Goal: Task Accomplishment & Management: Complete application form

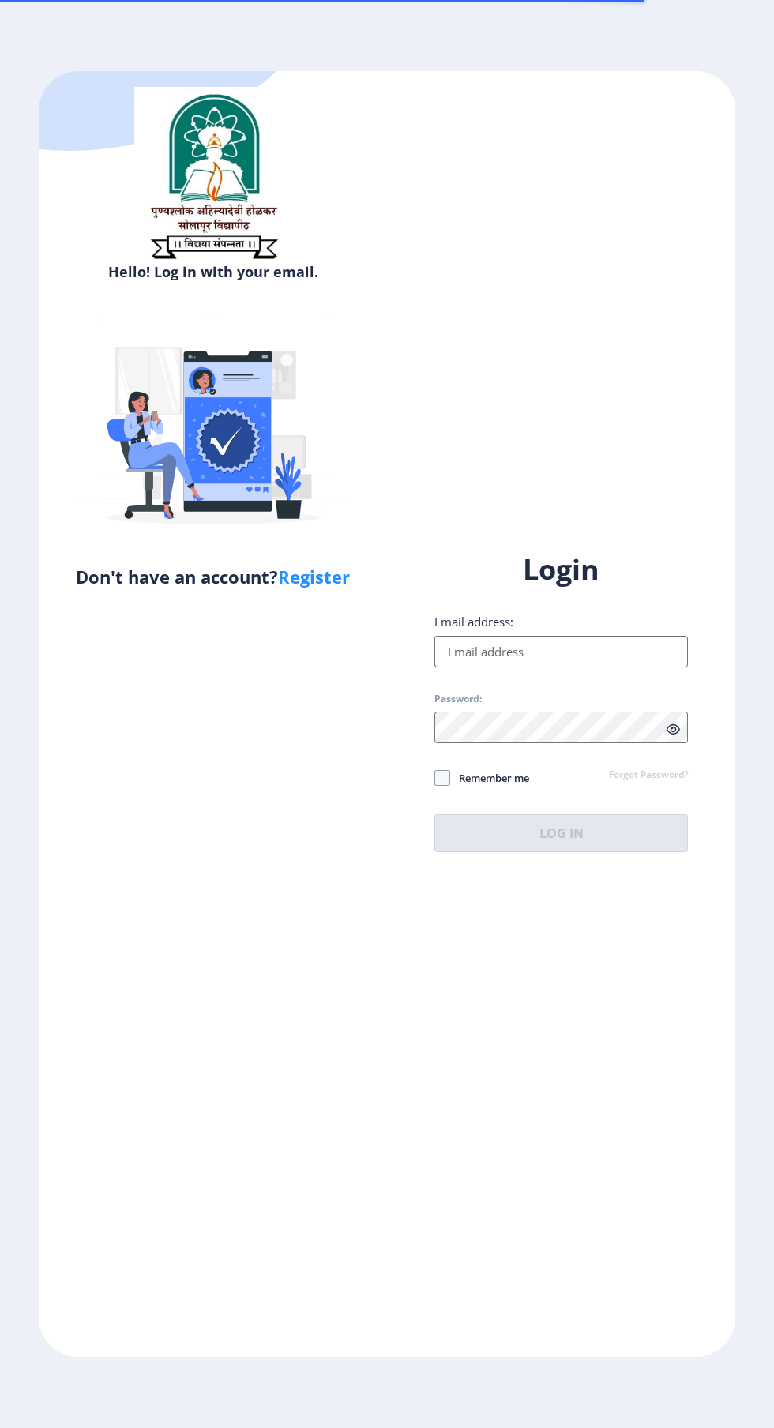
click at [560, 667] on input "Email address:" at bounding box center [560, 652] width 253 height 32
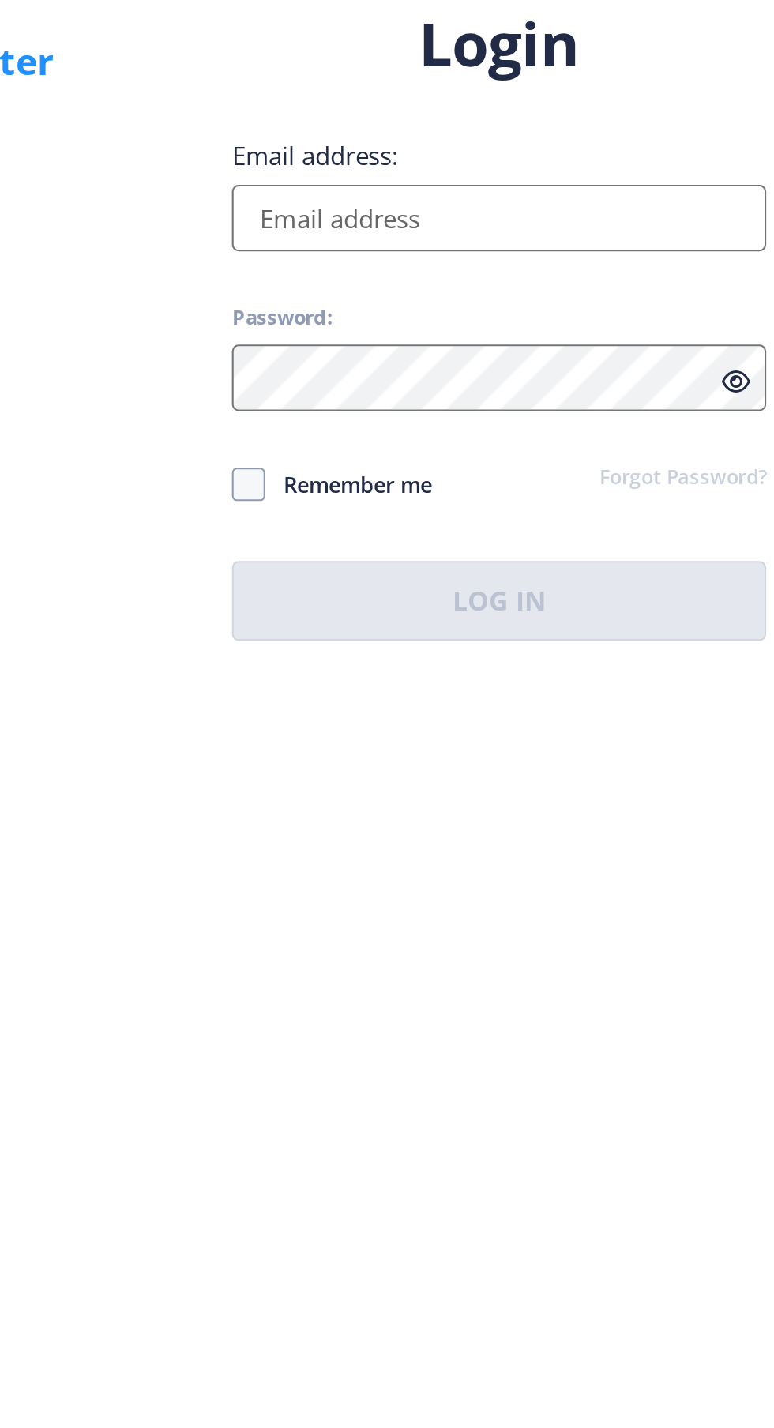
type input "[EMAIL_ADDRESS][DOMAIN_NAME]"
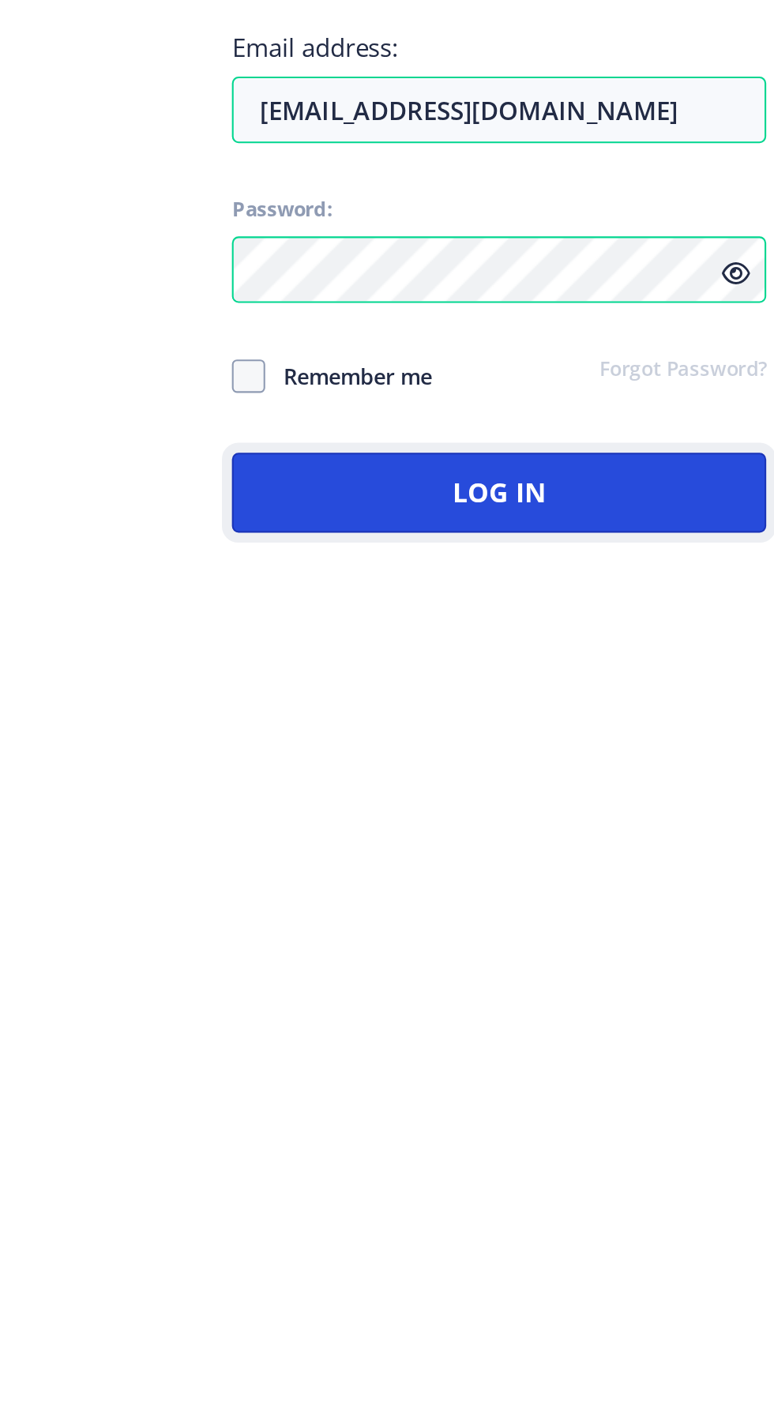
click at [632, 852] on button "Log In" at bounding box center [560, 833] width 253 height 38
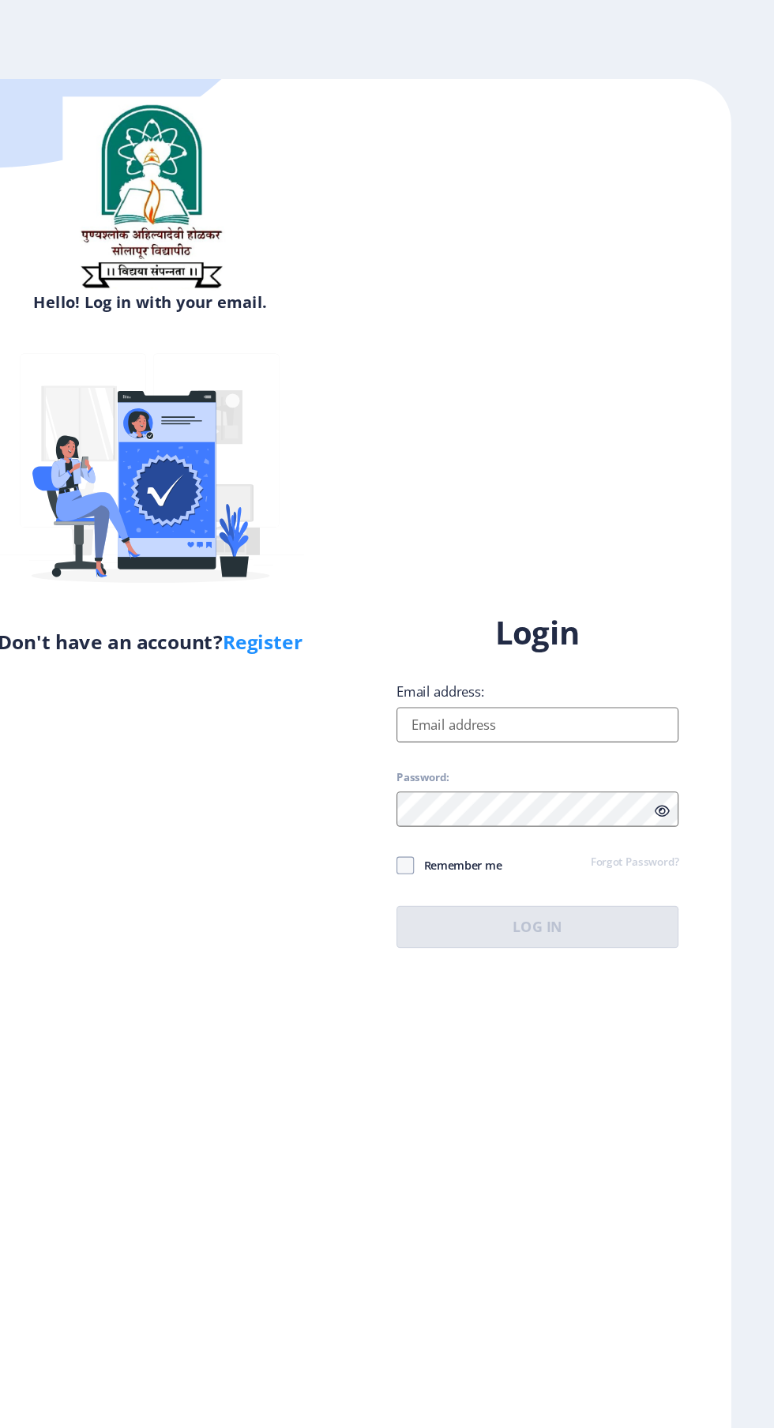
click at [554, 667] on input "Email address:" at bounding box center [560, 652] width 253 height 32
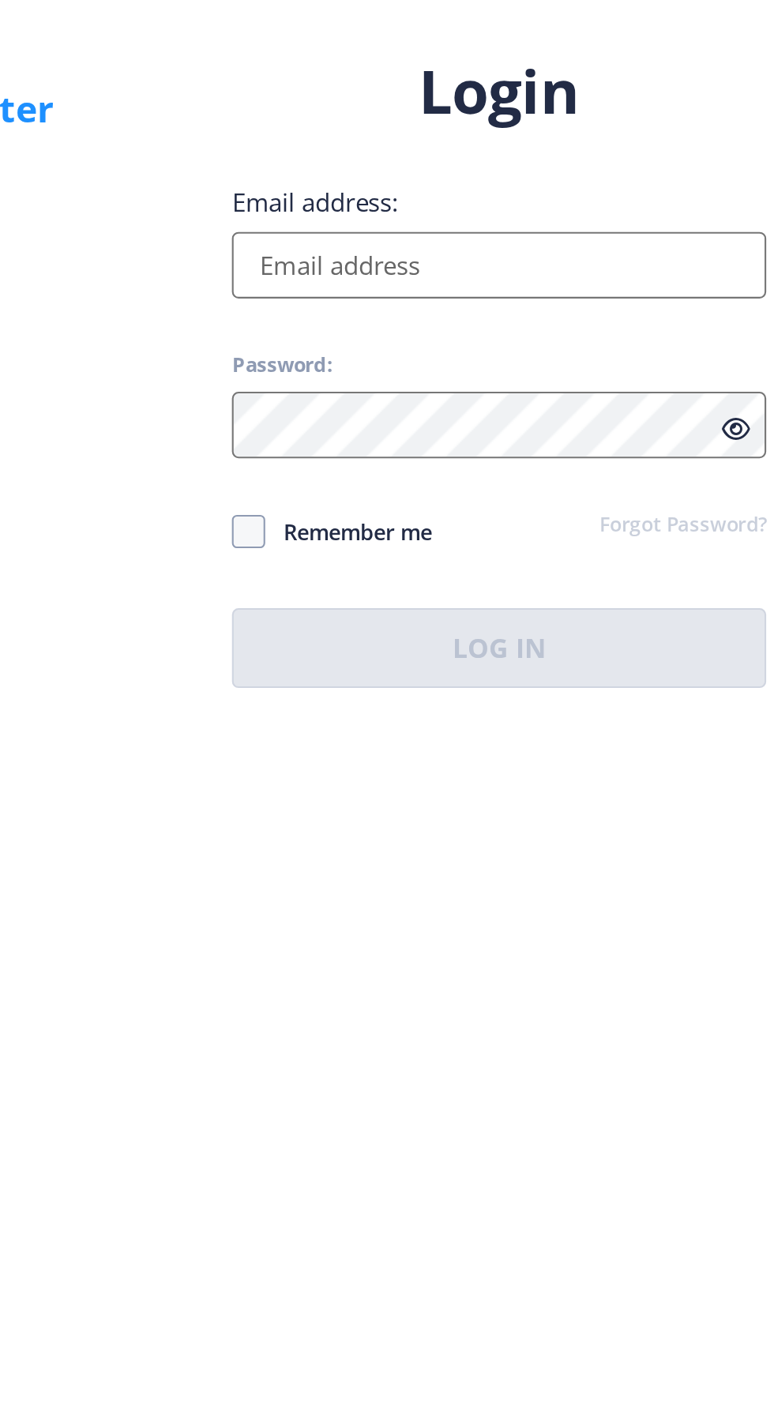
type input "[EMAIL_ADDRESS][DOMAIN_NAME]"
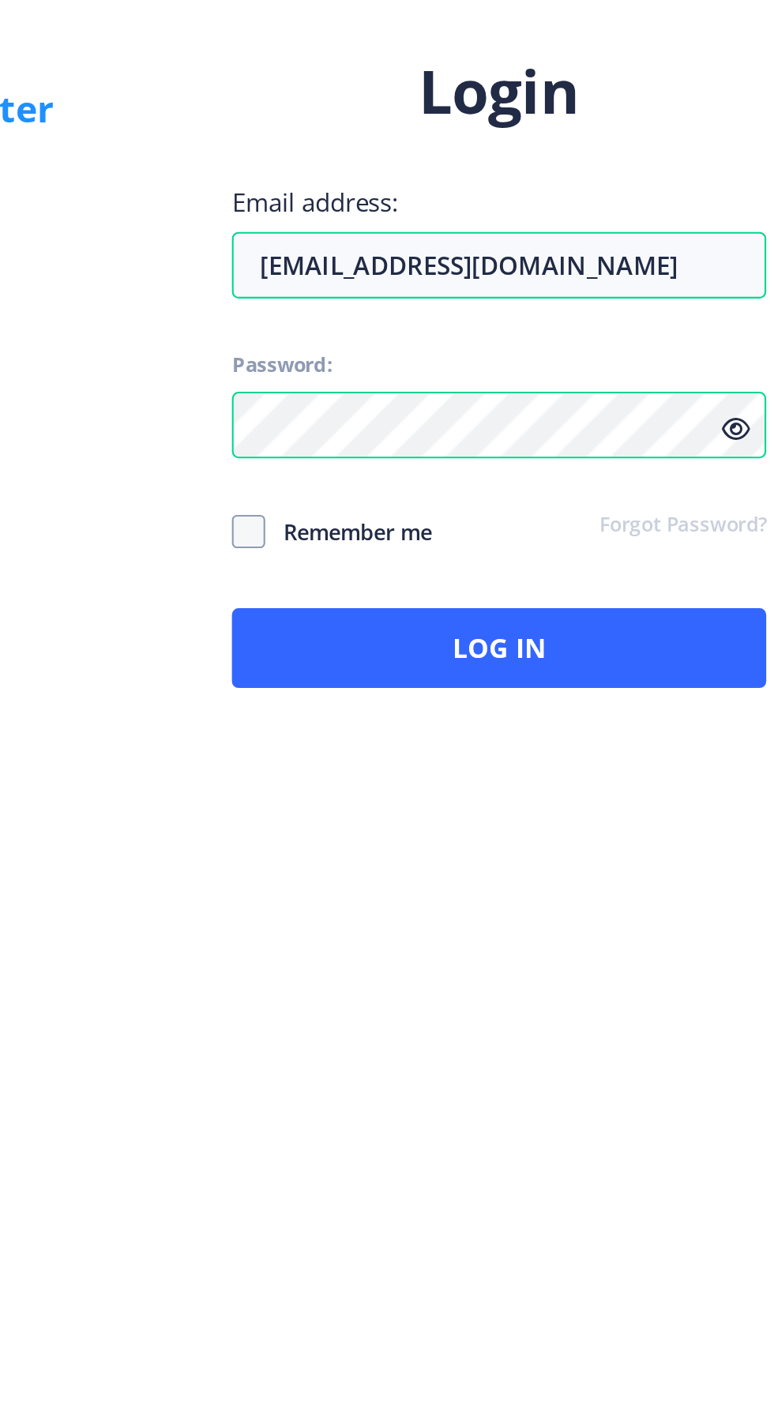
click at [671, 735] on icon at bounding box center [672, 729] width 13 height 12
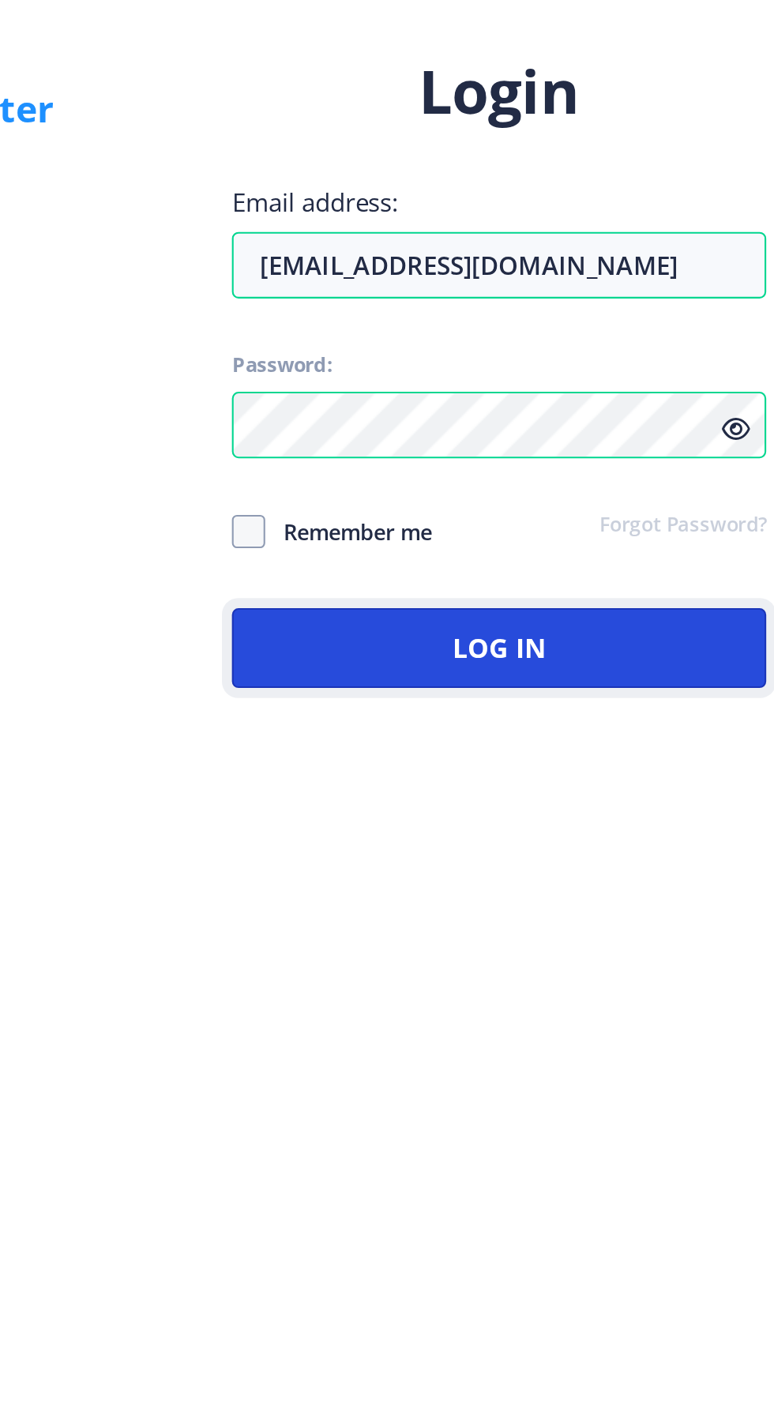
click at [614, 852] on button "Log In" at bounding box center [560, 833] width 253 height 38
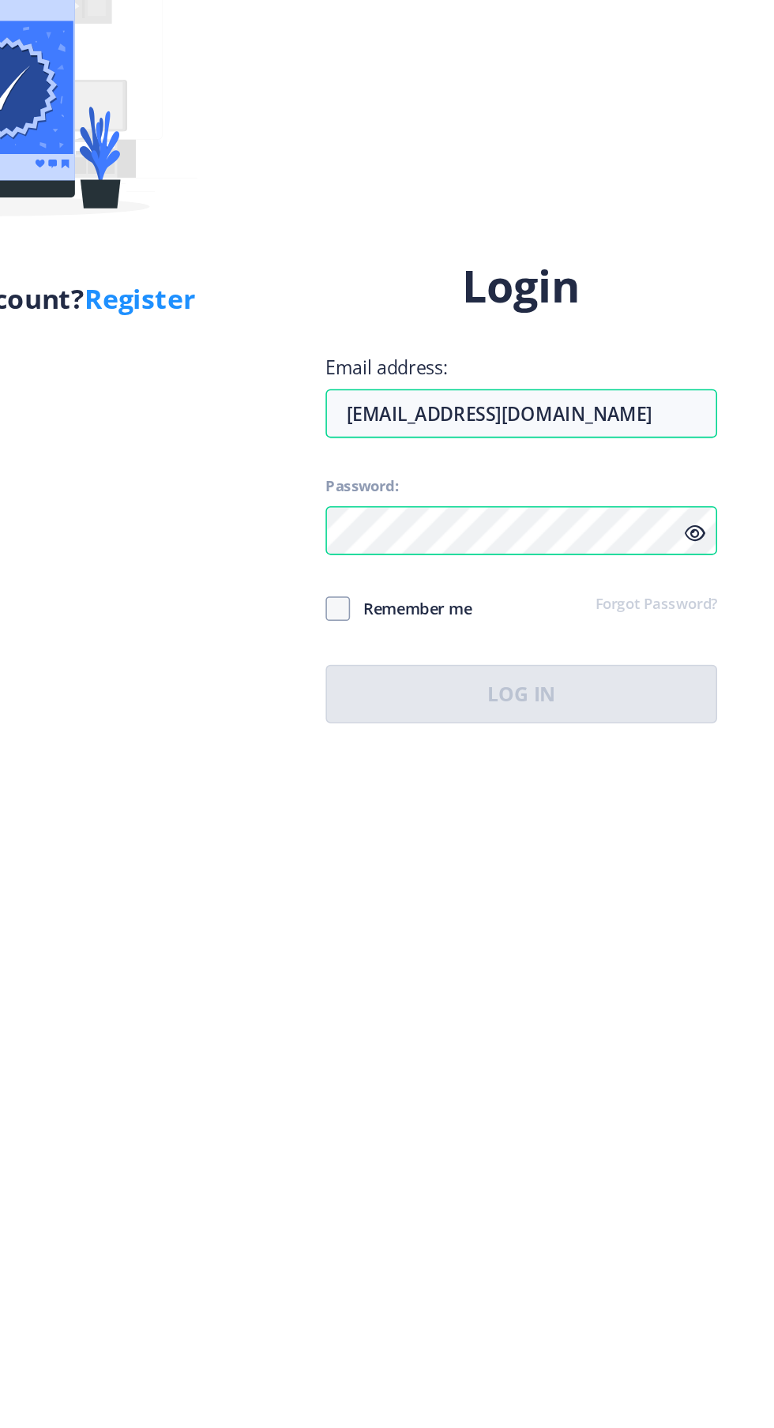
click at [678, 735] on icon at bounding box center [672, 729] width 13 height 12
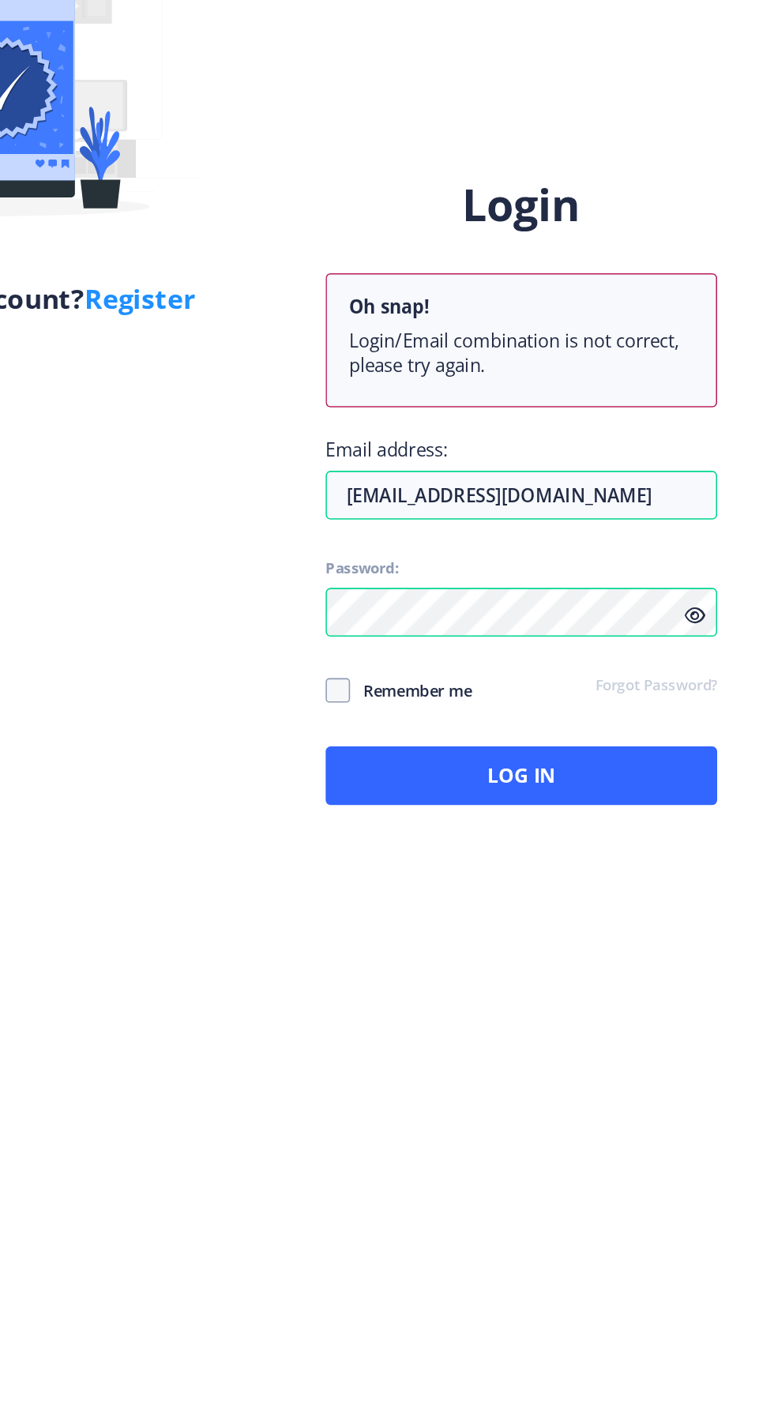
click at [327, 872] on div "Hello! Log in with your email. Don't have an account? Register" at bounding box center [213, 713] width 348 height 1285
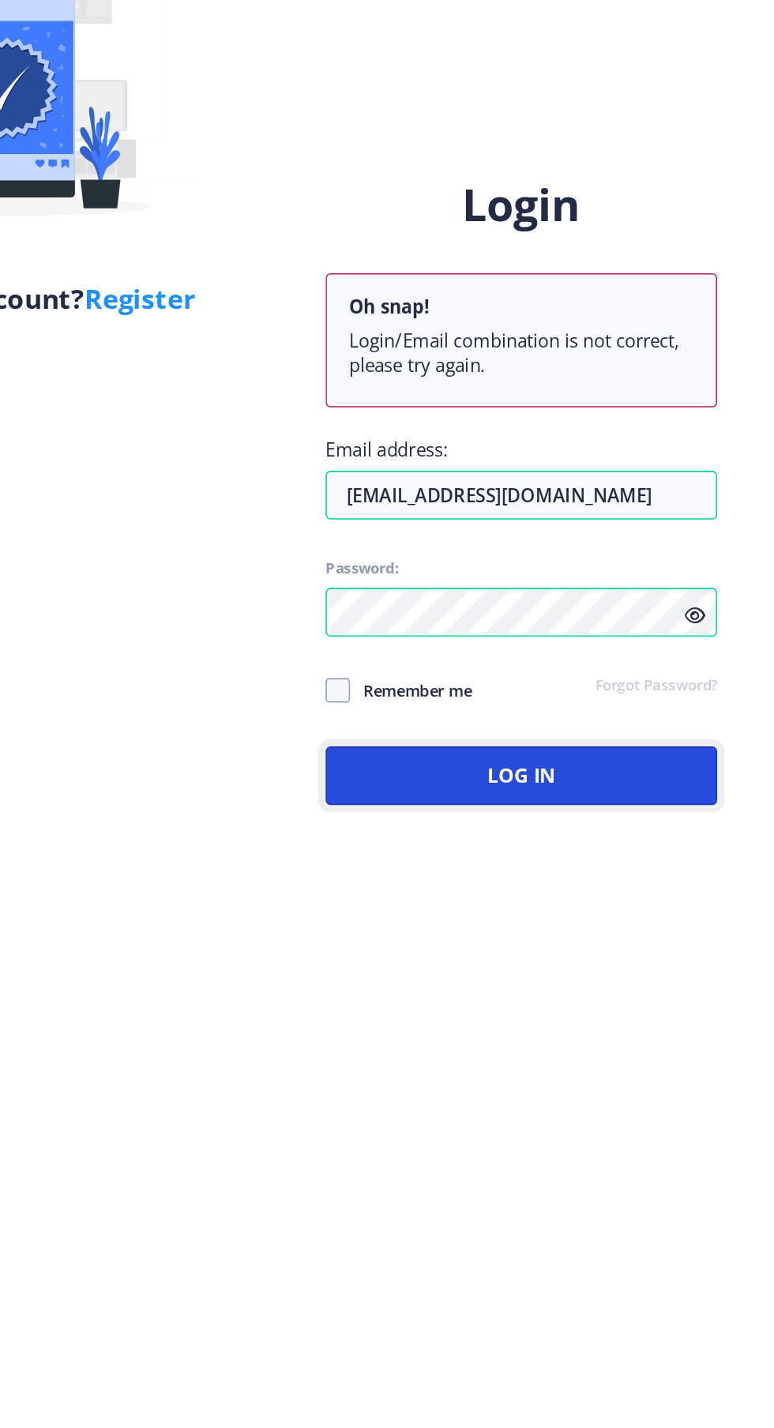
click at [631, 905] on button "Log In" at bounding box center [560, 886] width 253 height 38
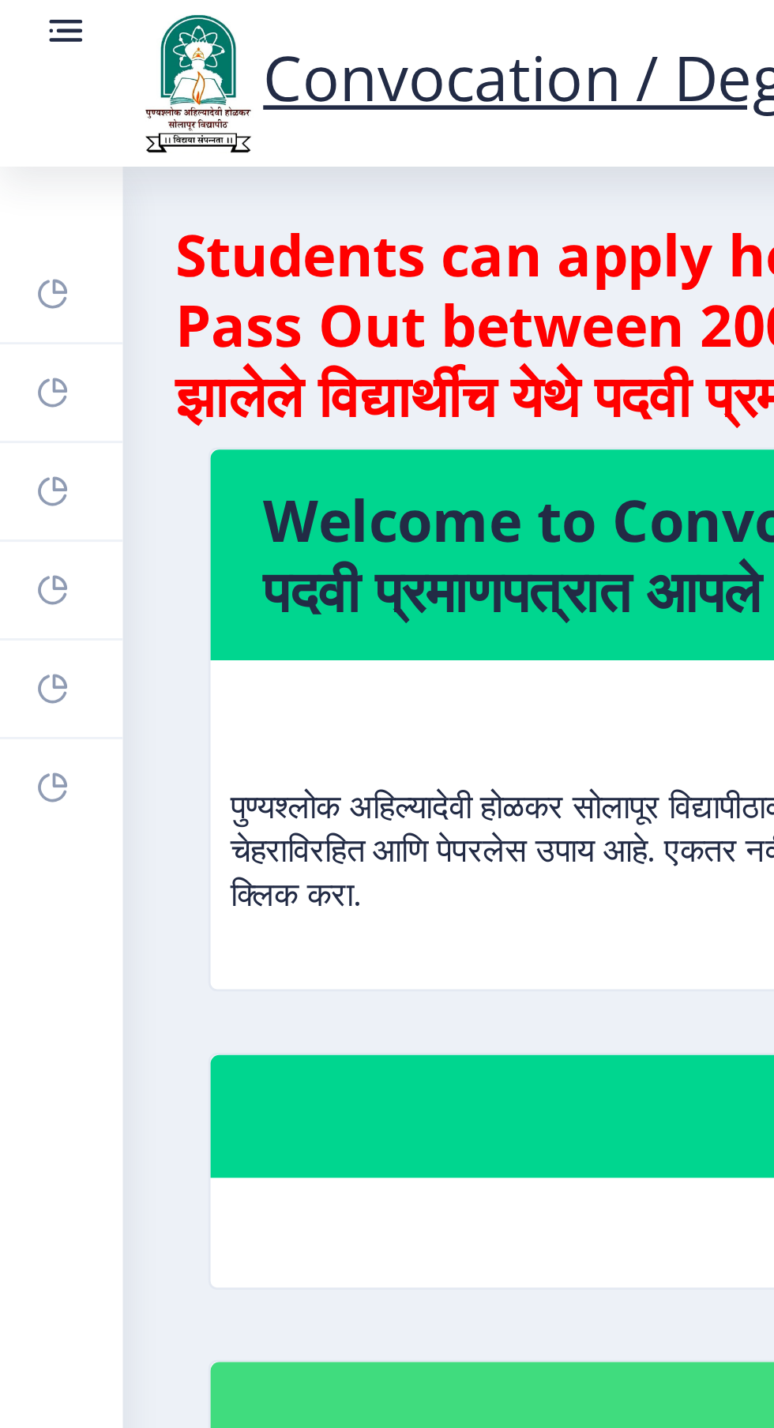
click at [25, 253] on link "Payment issue" at bounding box center [22, 248] width 44 height 35
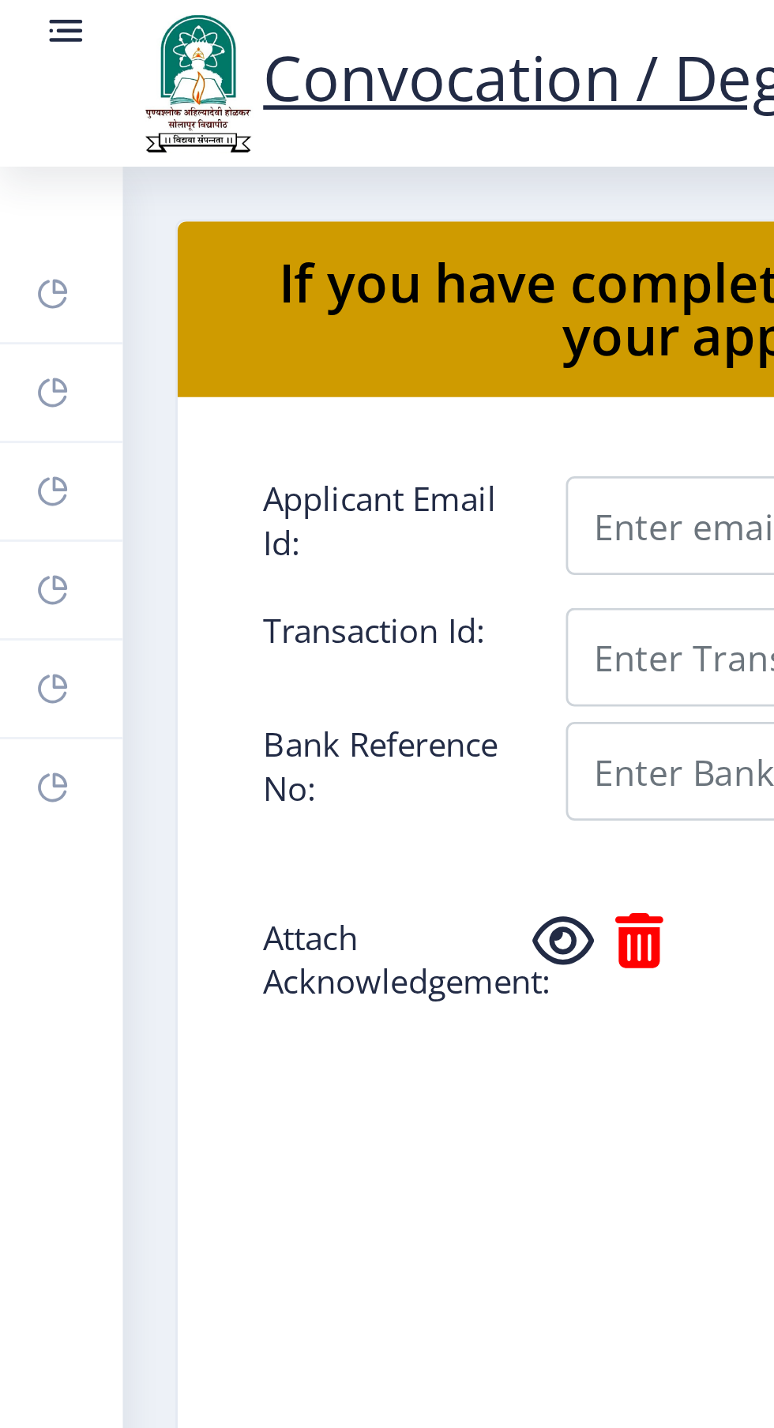
click at [24, 287] on rect at bounding box center [19, 283] width 13 height 13
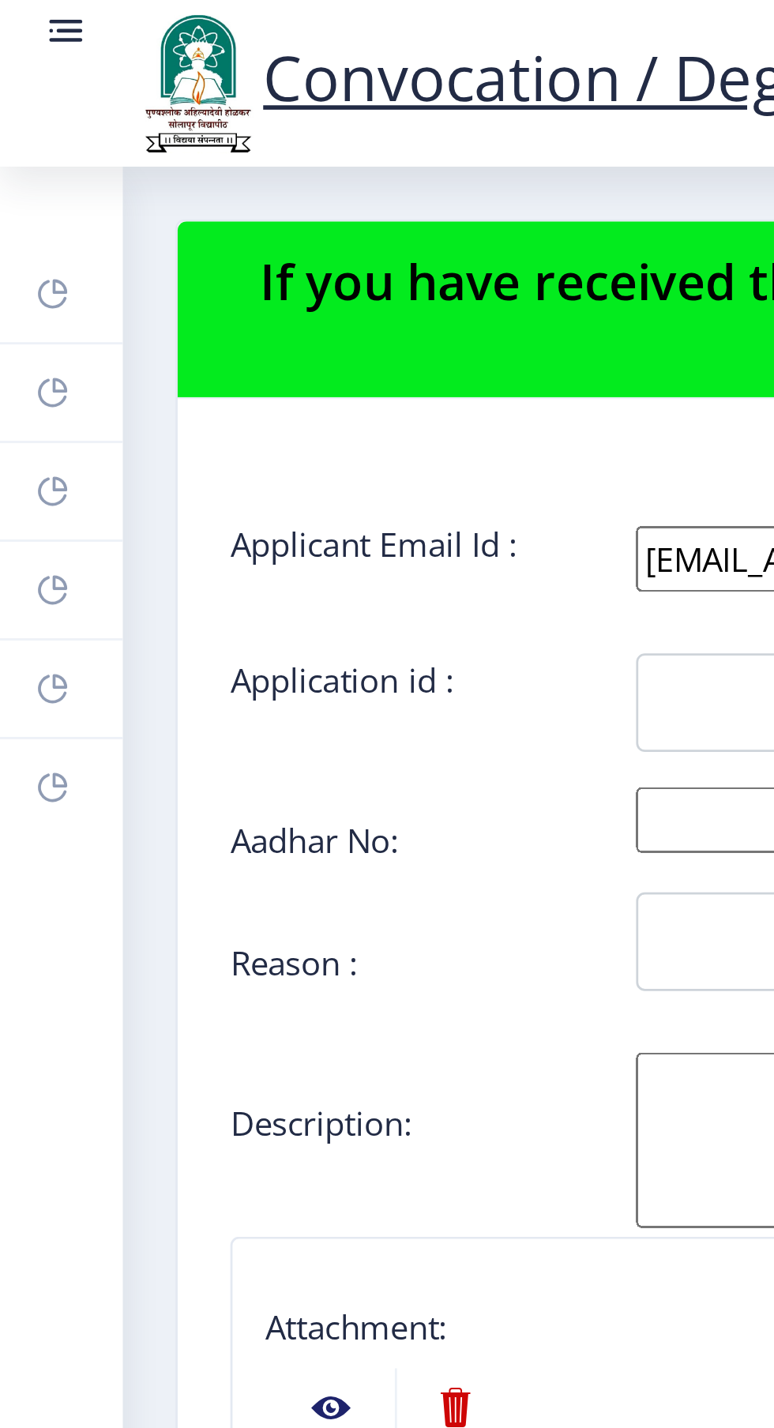
click at [20, 255] on icon at bounding box center [19, 248] width 13 height 16
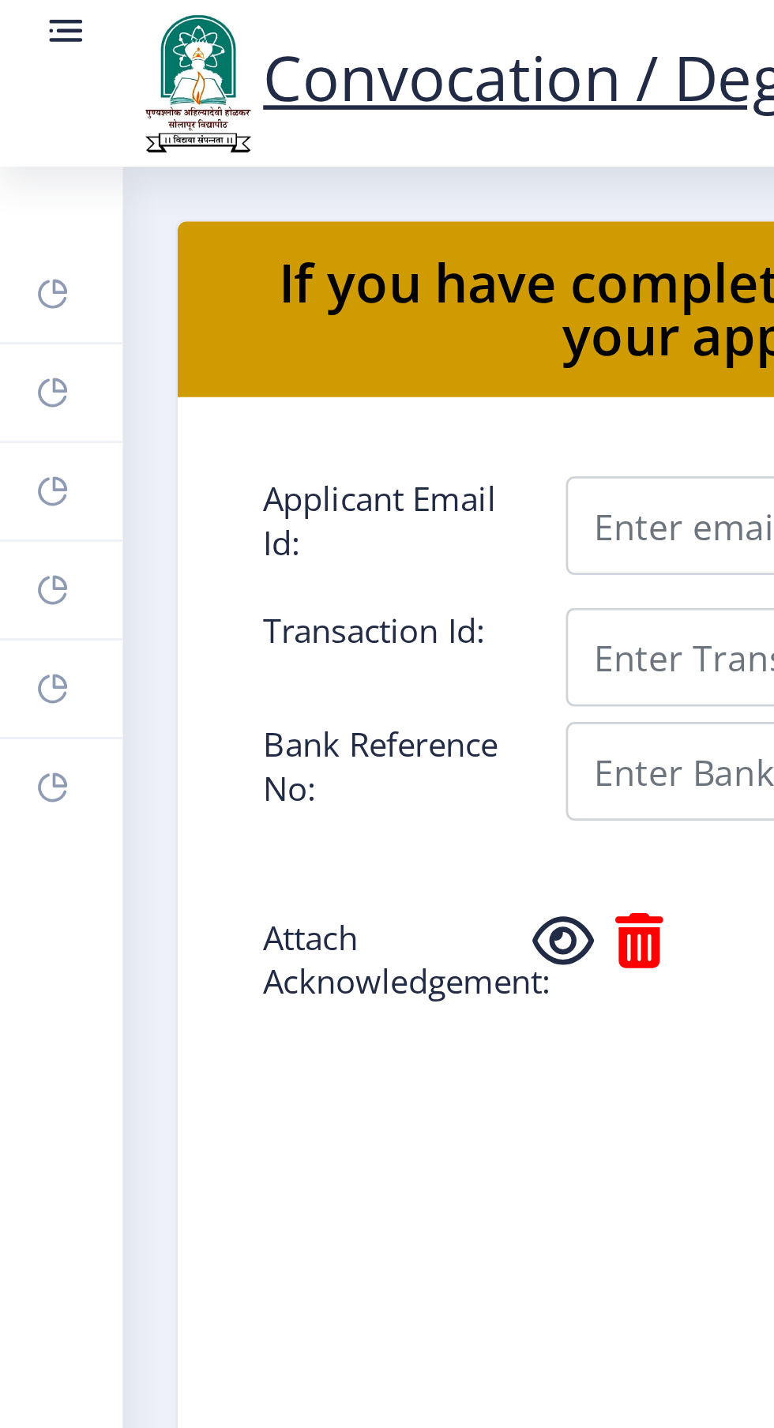
click at [24, 218] on rect at bounding box center [19, 212] width 13 height 13
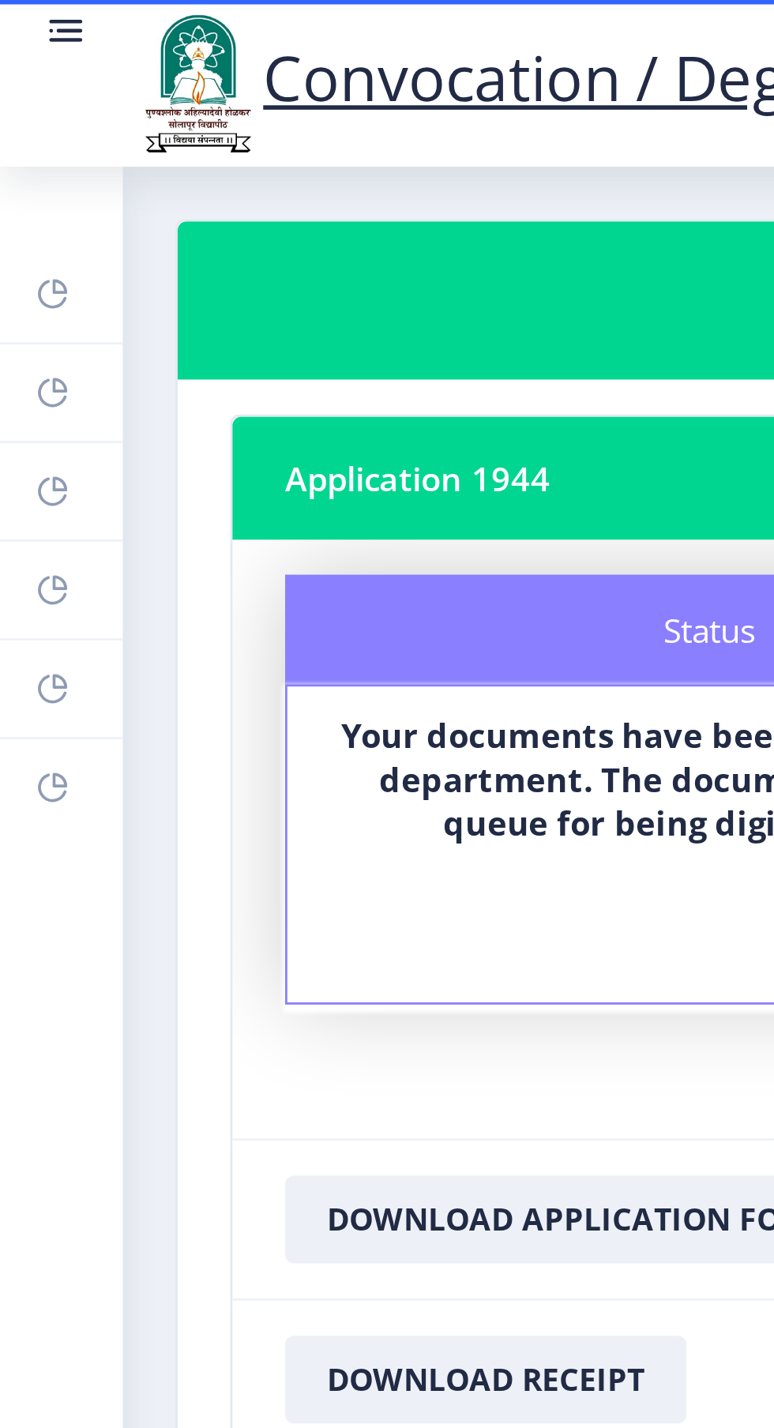
click at [18, 173] on rect at bounding box center [19, 177] width 13 height 13
select select
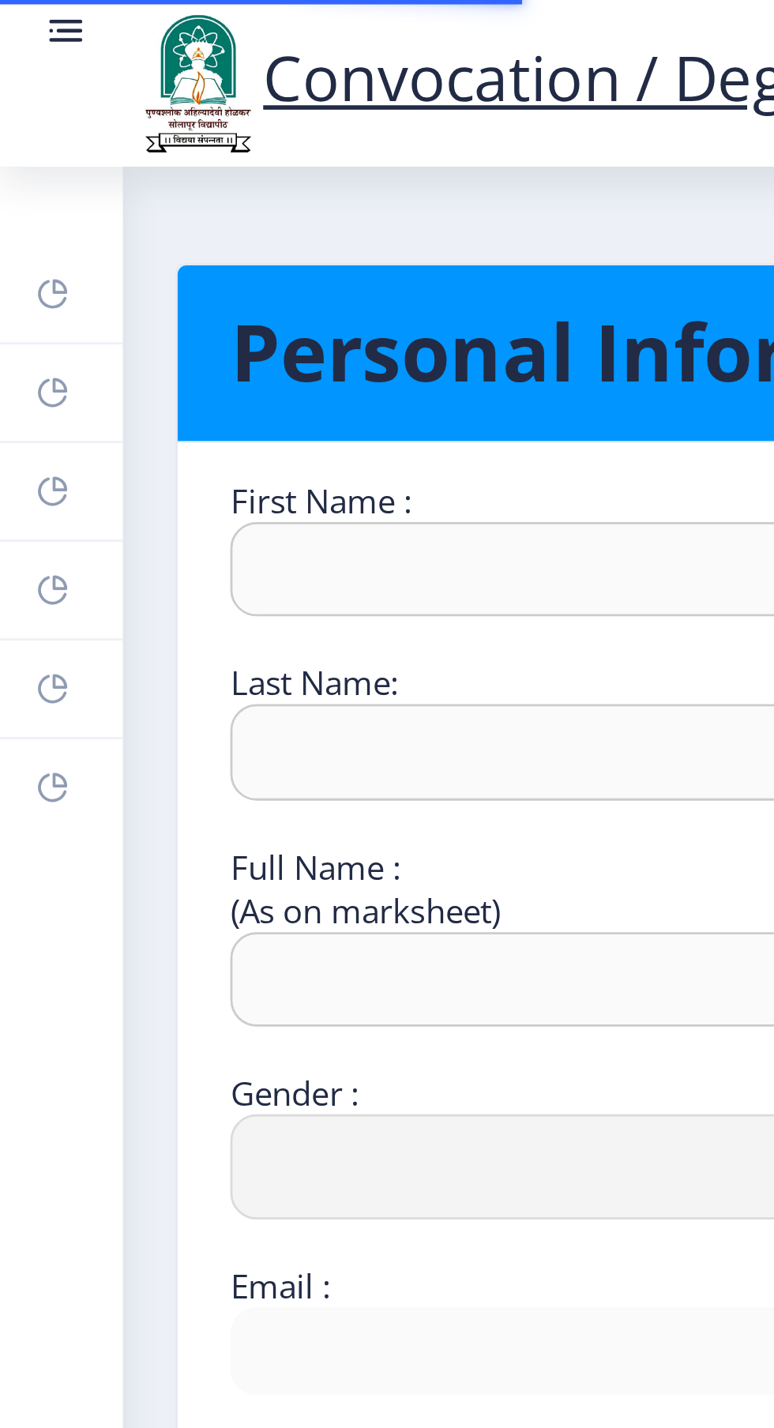
type input "SOURABH"
type input "MANE"
type input "MANE SOURABH SHANKAR"
select select "Male"
type input "[EMAIL_ADDRESS][DOMAIN_NAME]"
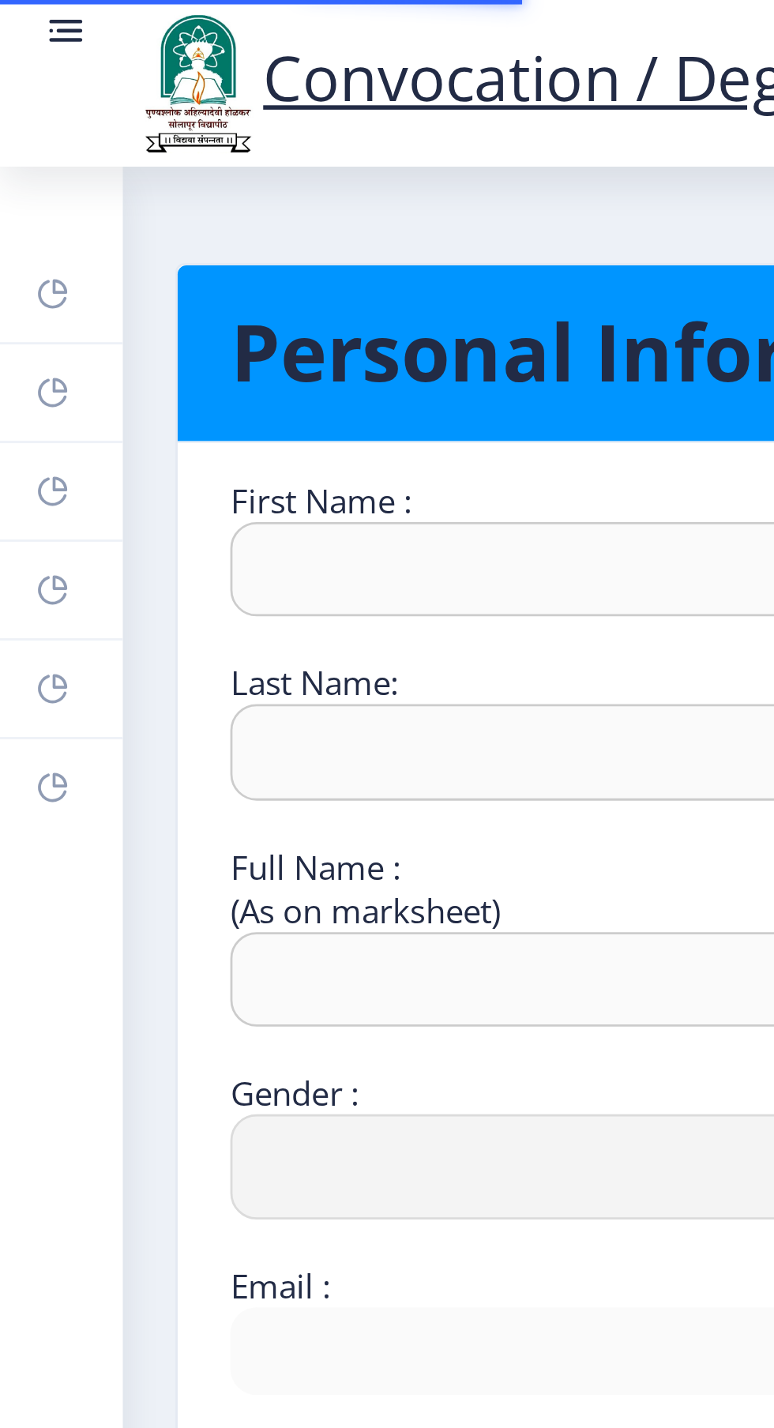
type input "9011980206"
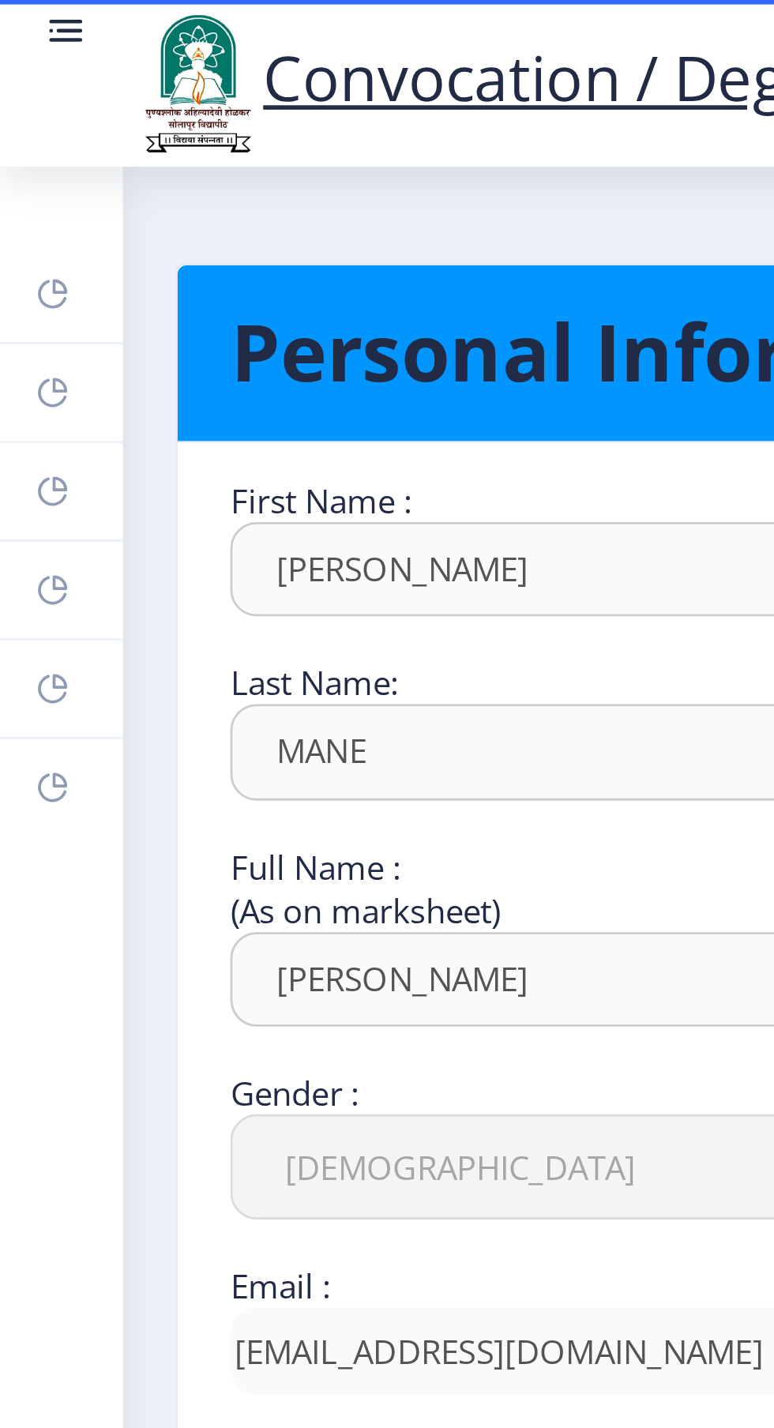
click at [24, 219] on icon at bounding box center [19, 212] width 13 height 16
